Goal: Transaction & Acquisition: Purchase product/service

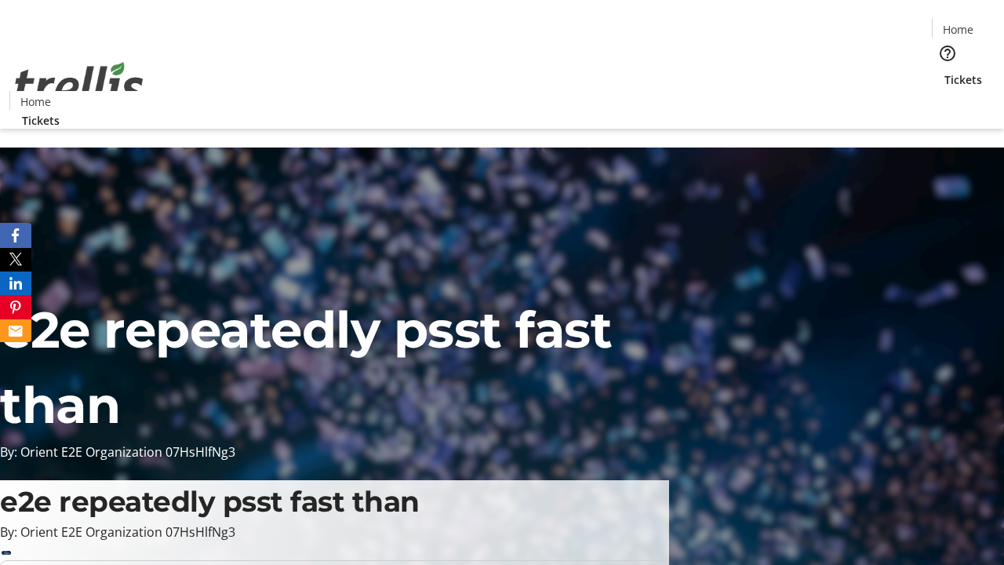
click at [944, 71] on span "Tickets" at bounding box center [963, 79] width 38 height 16
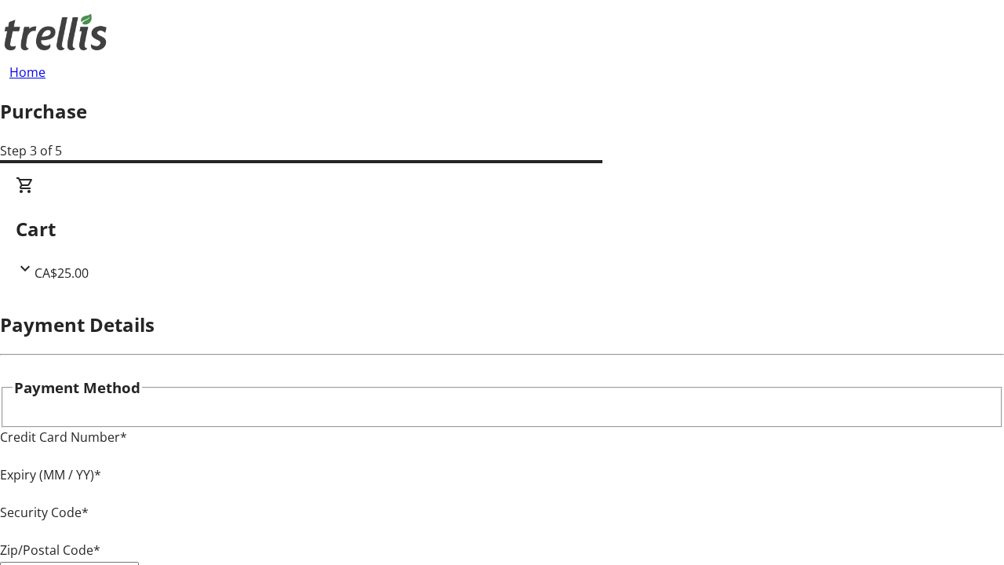
type input "V1Y 0C2"
